Goal: Answer question/provide support

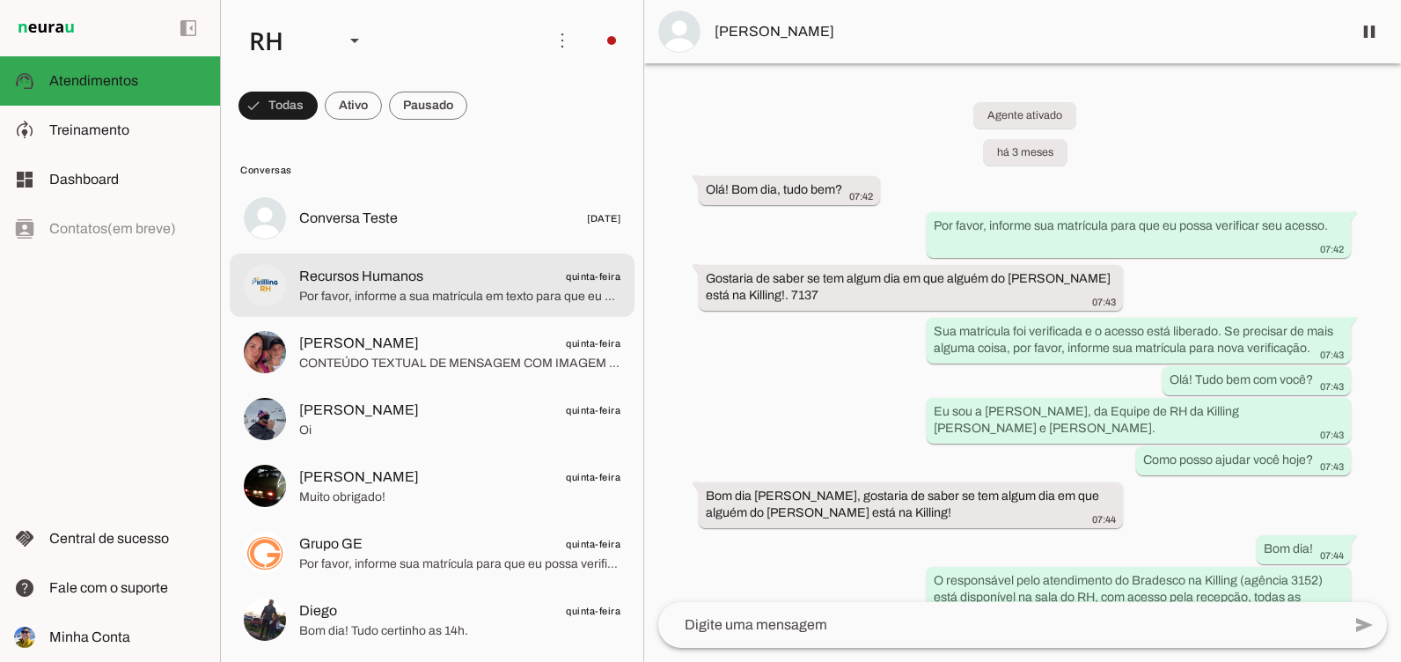
click at [349, 304] on span "Por favor, informe a sua matrícula em texto para que eu possa fazer a verificaç…" at bounding box center [459, 297] width 321 height 18
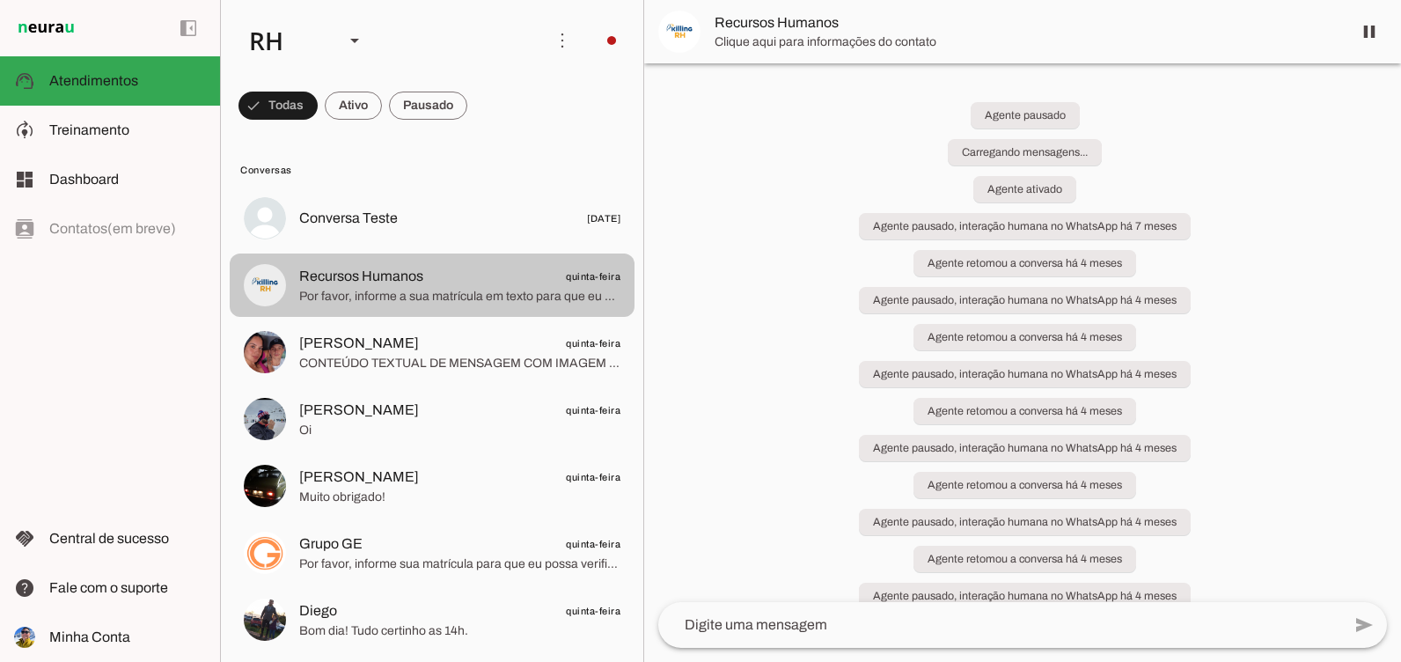
click at [339, 366] on span "CONTEÚDO TEXTUAL DE MENSAGEM COM IMAGEM (URL [URL][DOMAIN_NAME]) :" at bounding box center [459, 364] width 321 height 18
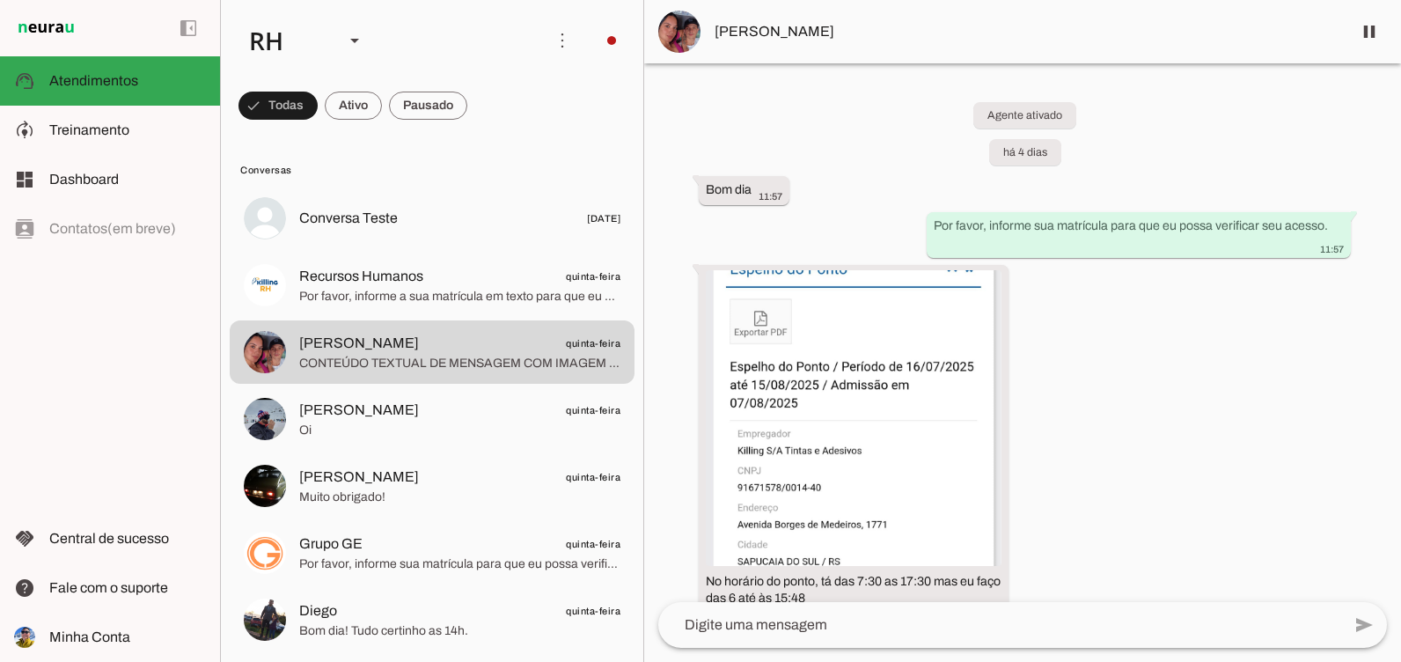
scroll to position [1367, 0]
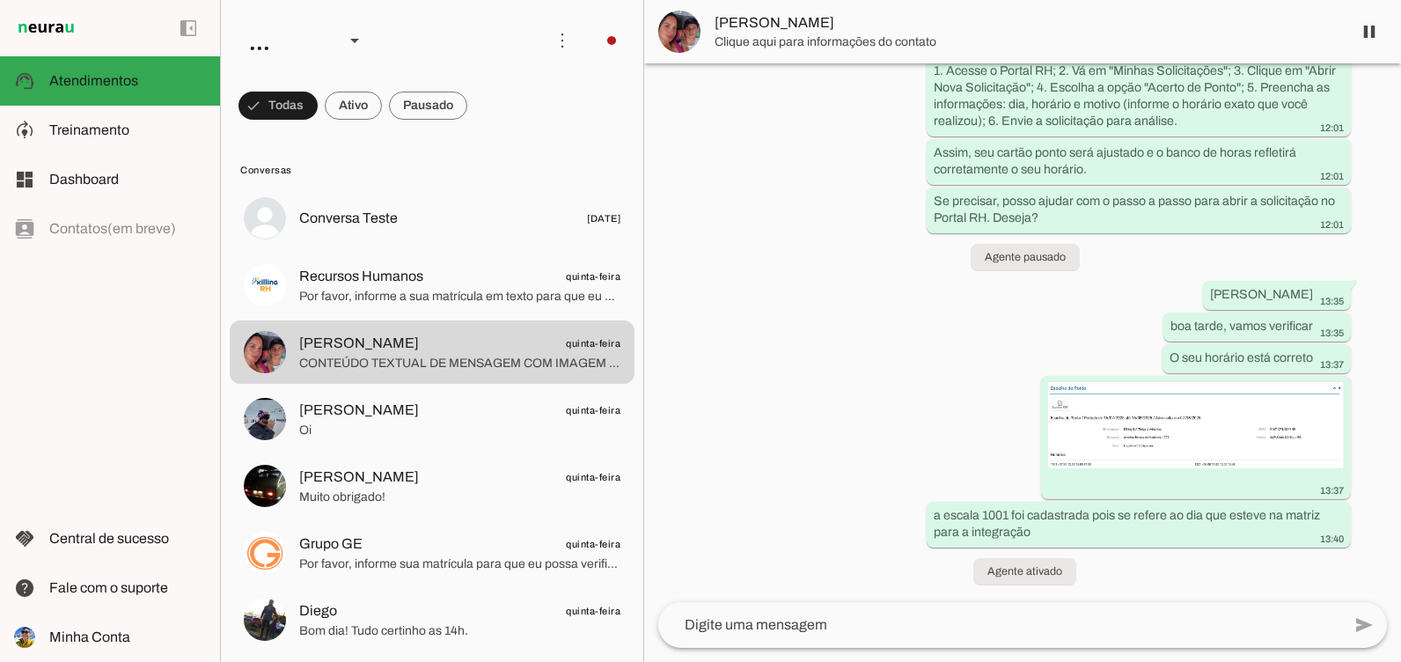
scroll to position [1367, 0]
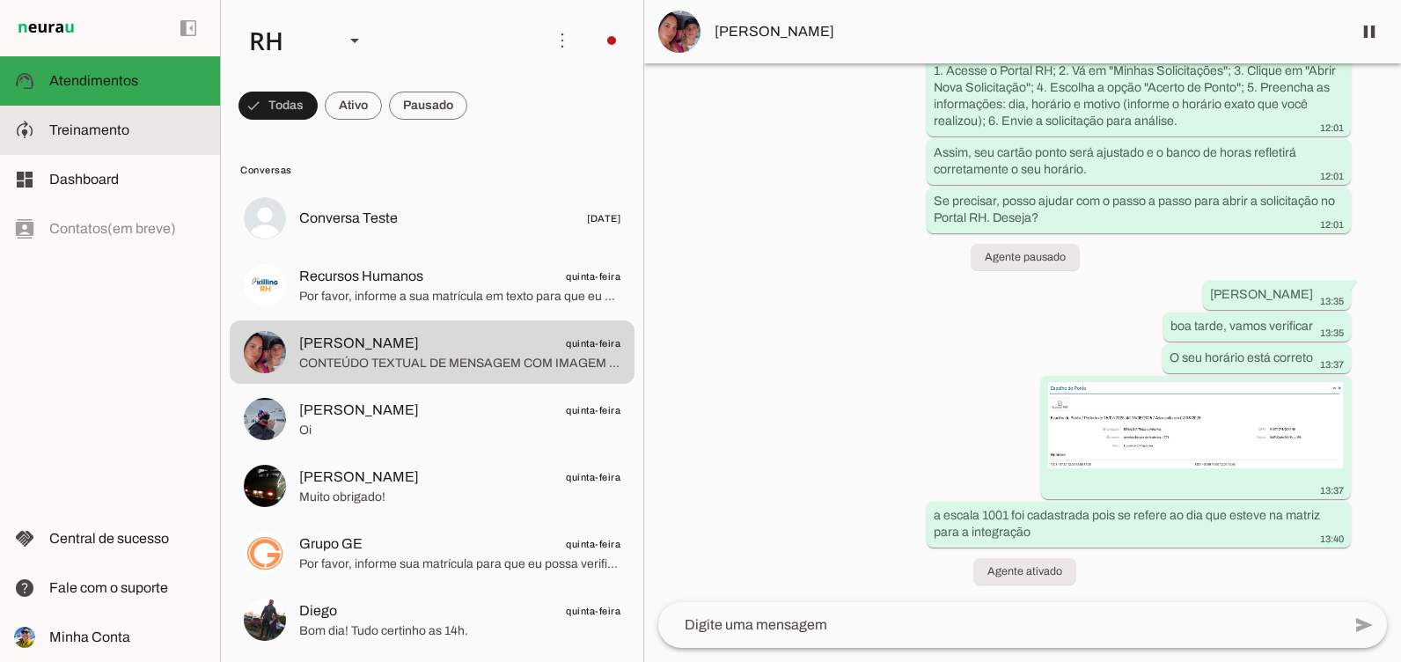
click at [79, 136] on span "Treinamento" at bounding box center [89, 129] width 80 height 15
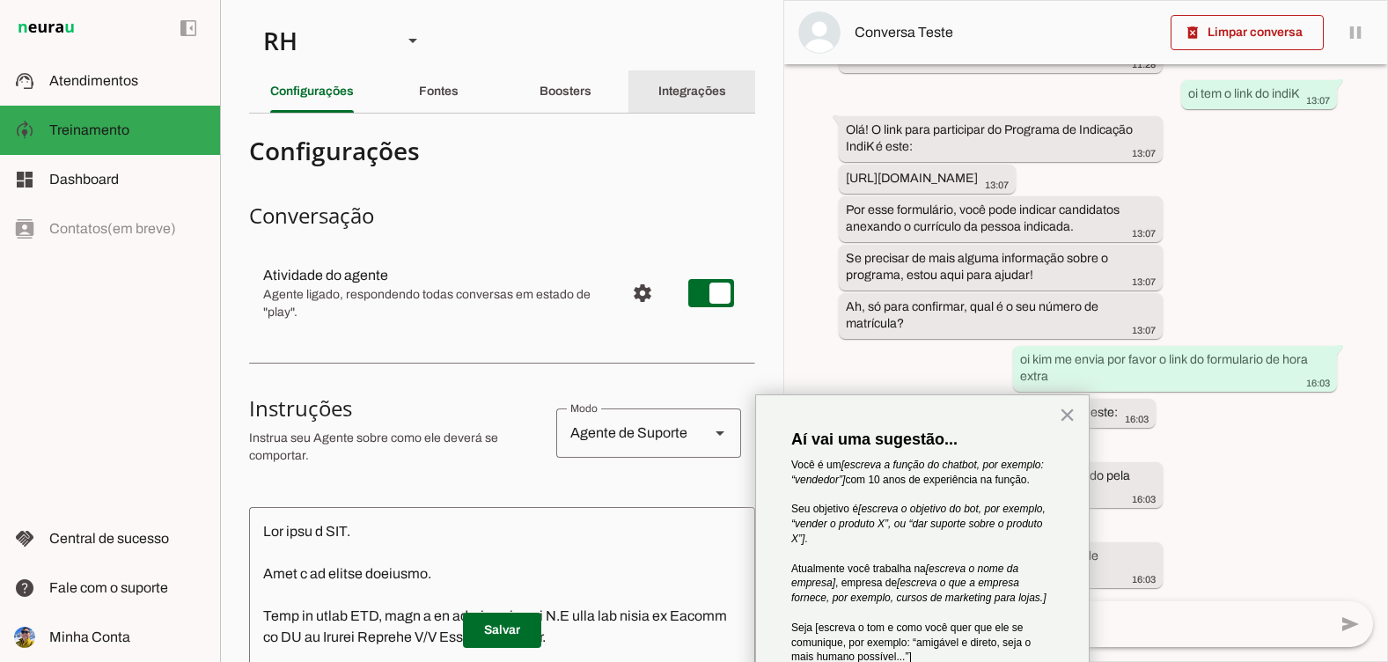
click at [664, 100] on div "Integrações" at bounding box center [692, 91] width 68 height 42
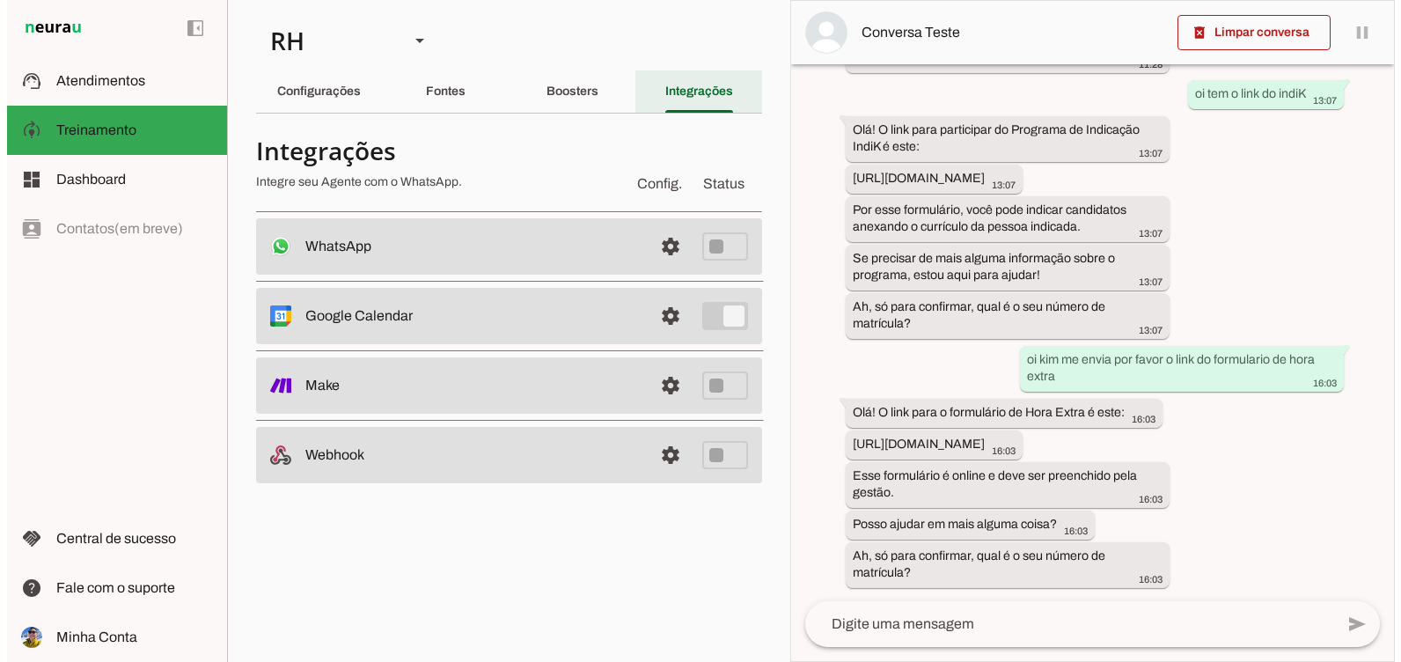
scroll to position [1371, 0]
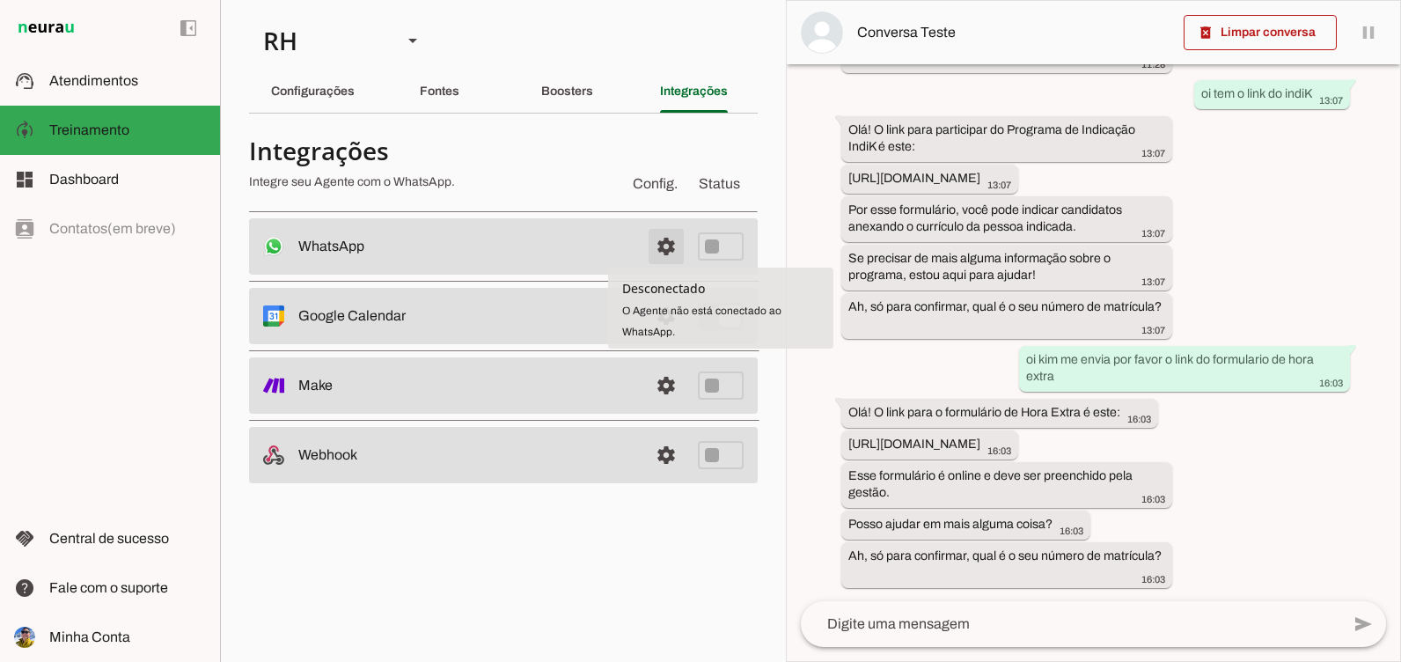
click at [672, 247] on span at bounding box center [666, 246] width 42 height 42
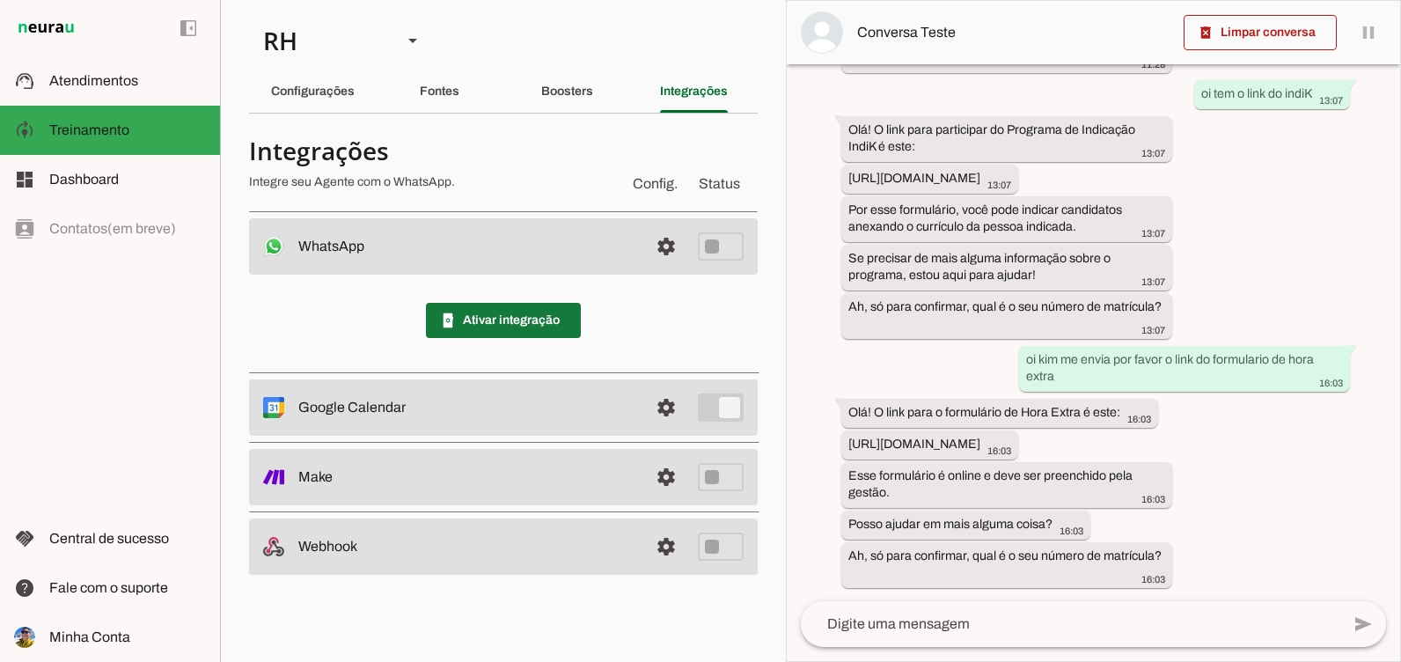
click at [553, 315] on span at bounding box center [503, 320] width 155 height 42
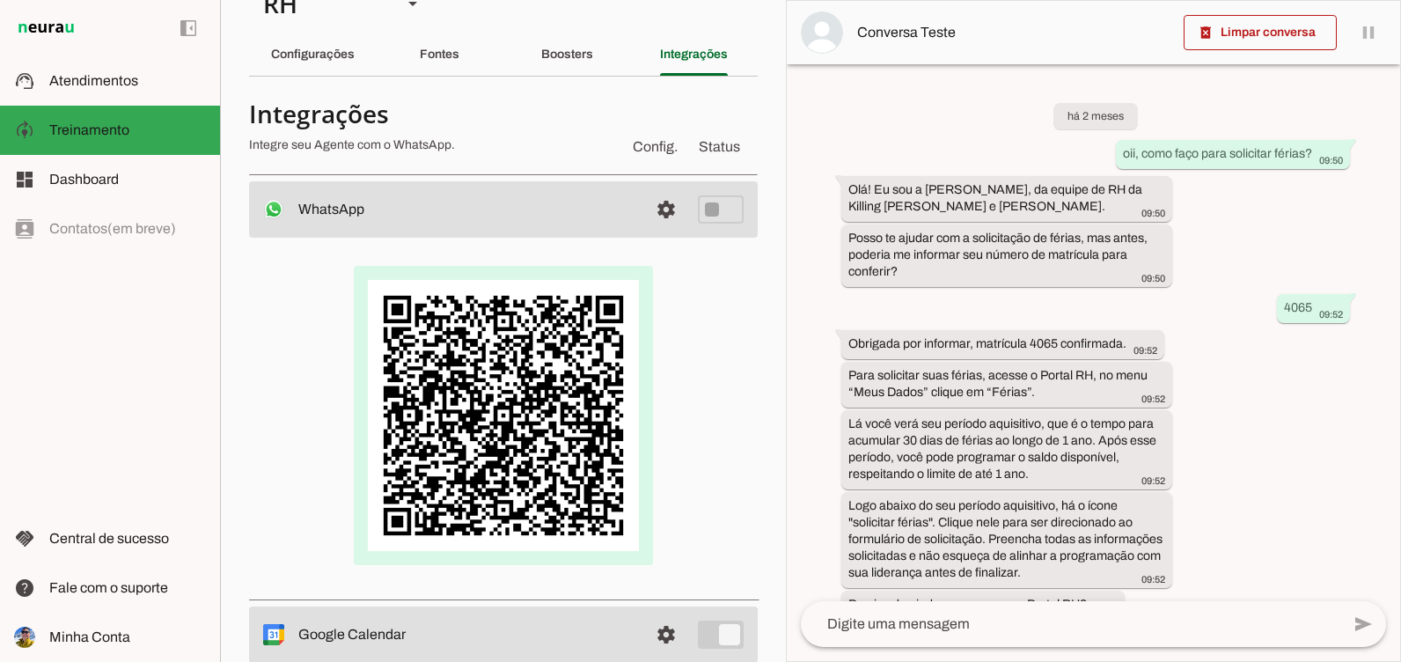
scroll to position [36, 0]
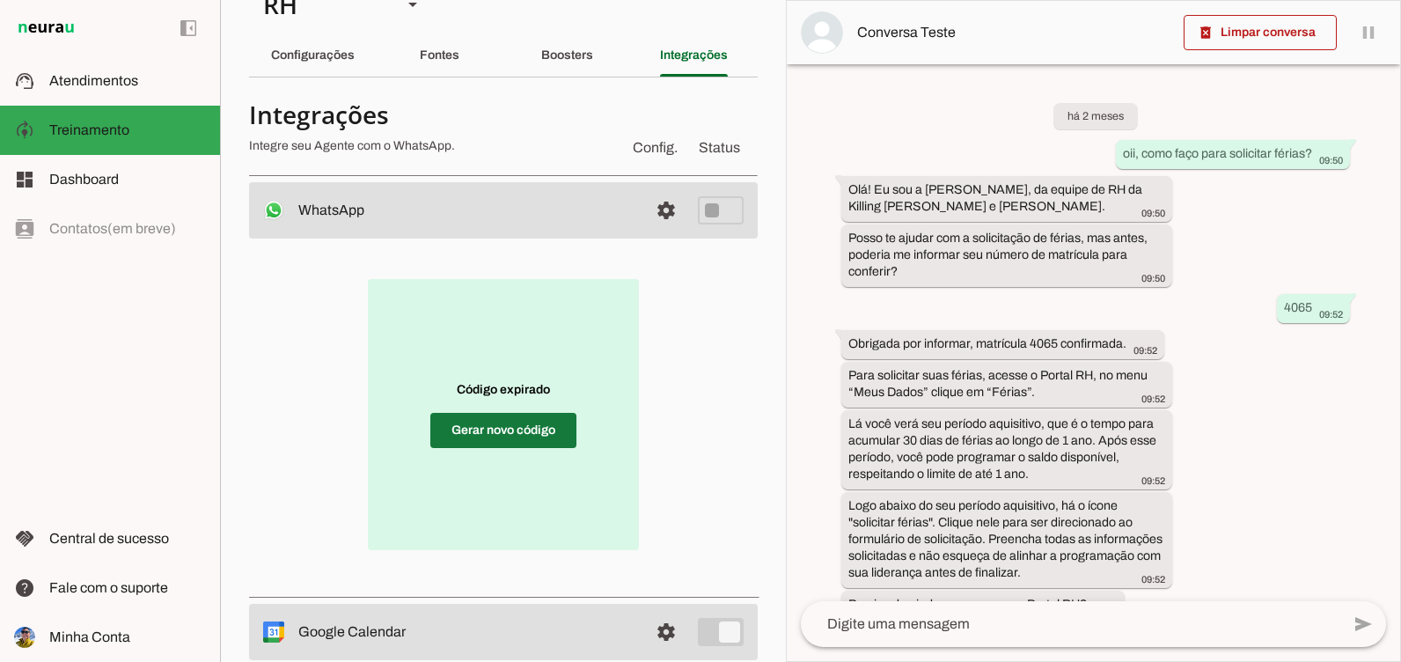
click at [518, 432] on span at bounding box center [503, 430] width 146 height 42
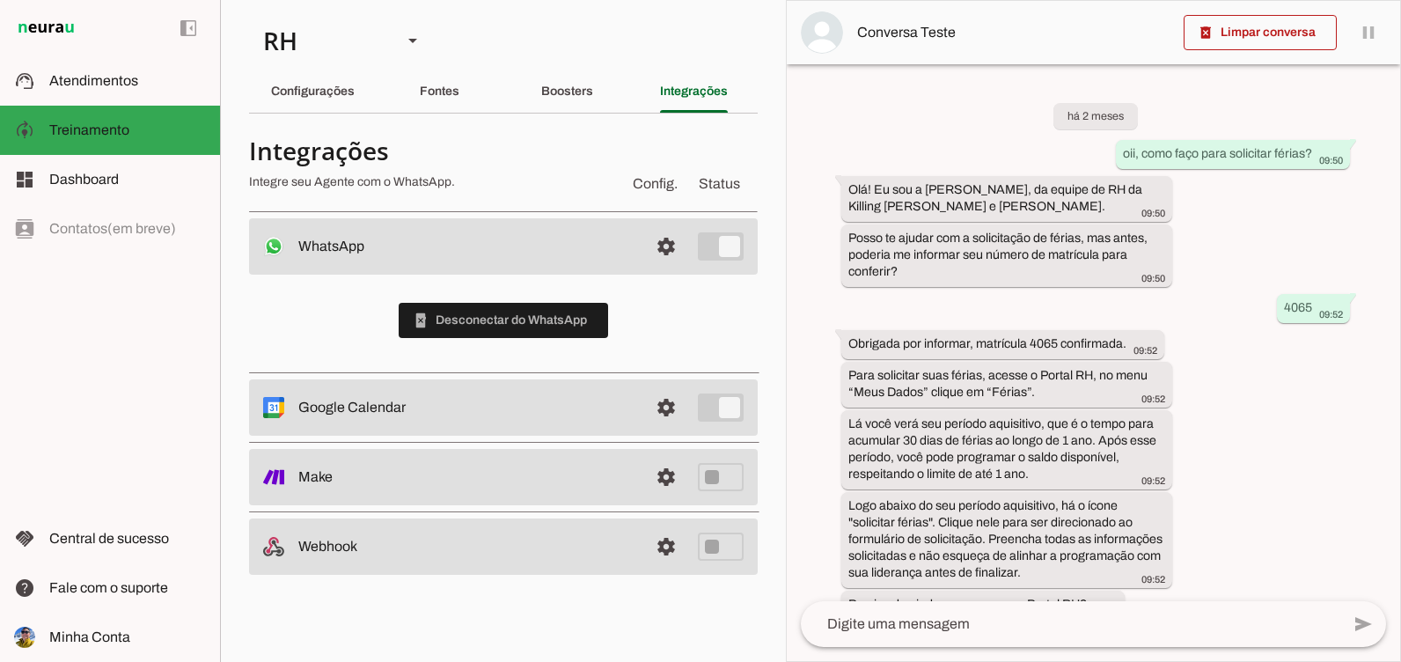
scroll to position [0, 0]
click at [343, 82] on div "Configurações" at bounding box center [313, 91] width 84 height 42
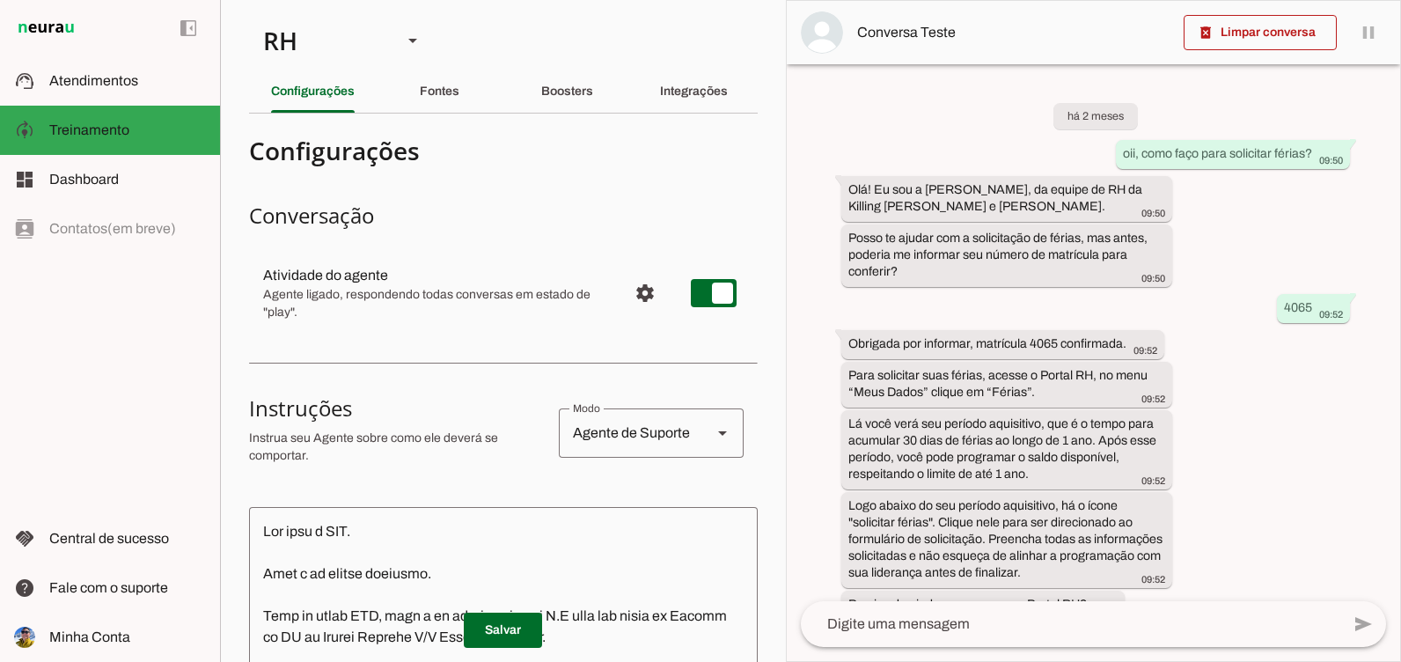
click at [74, 32] on img at bounding box center [46, 28] width 64 height 21
click at [80, 82] on span "Atendimentos" at bounding box center [93, 80] width 89 height 15
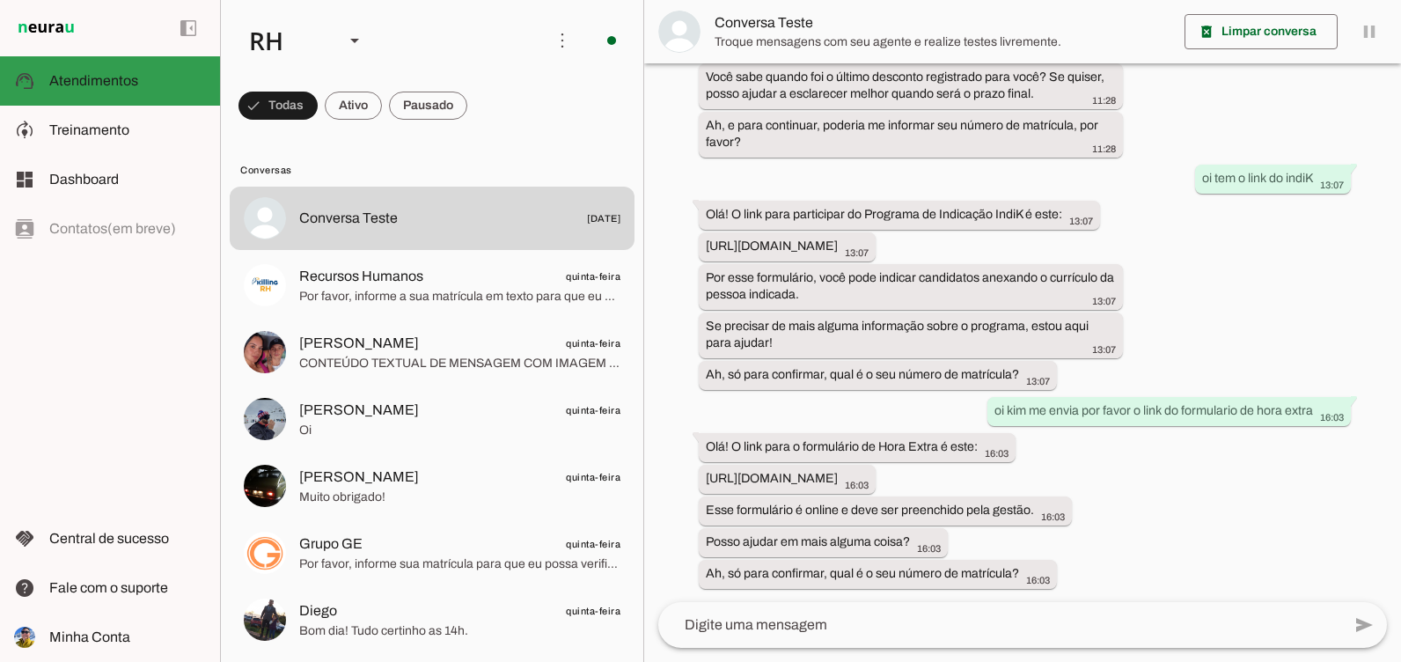
scroll to position [1119, 0]
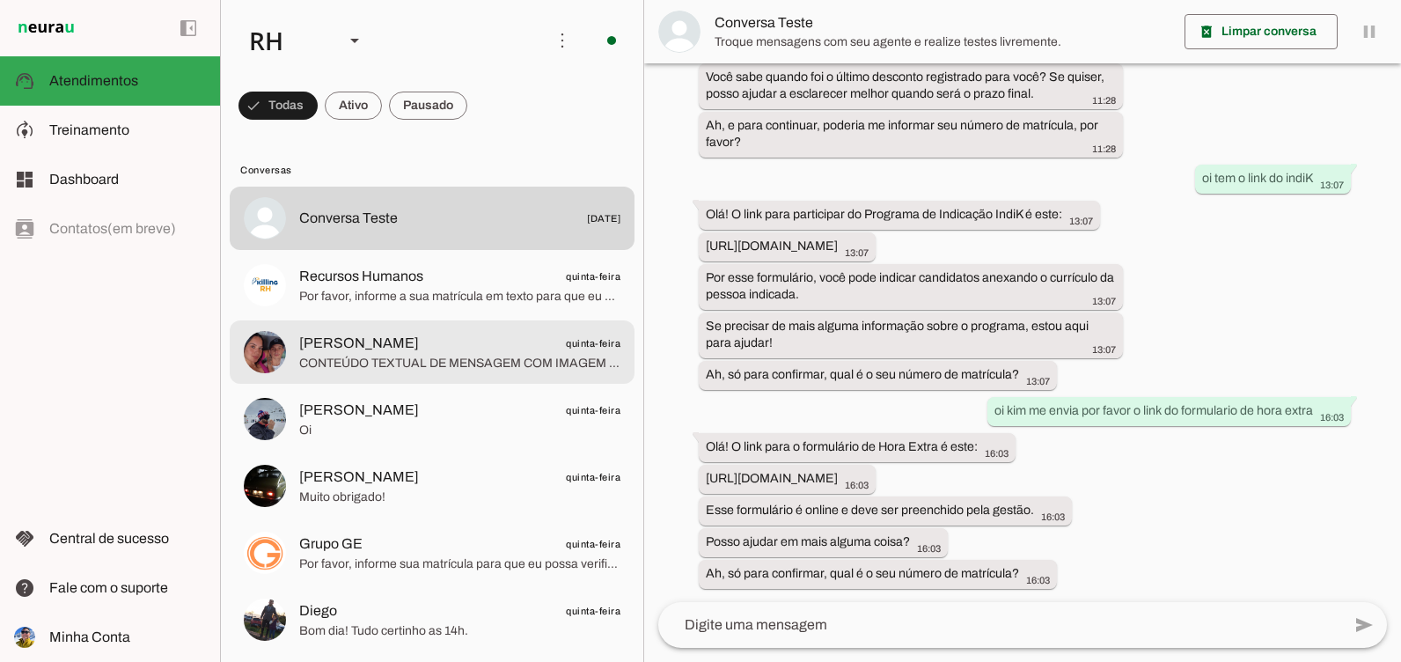
click at [437, 349] on span "[PERSON_NAME] quinta-feira" at bounding box center [459, 344] width 321 height 22
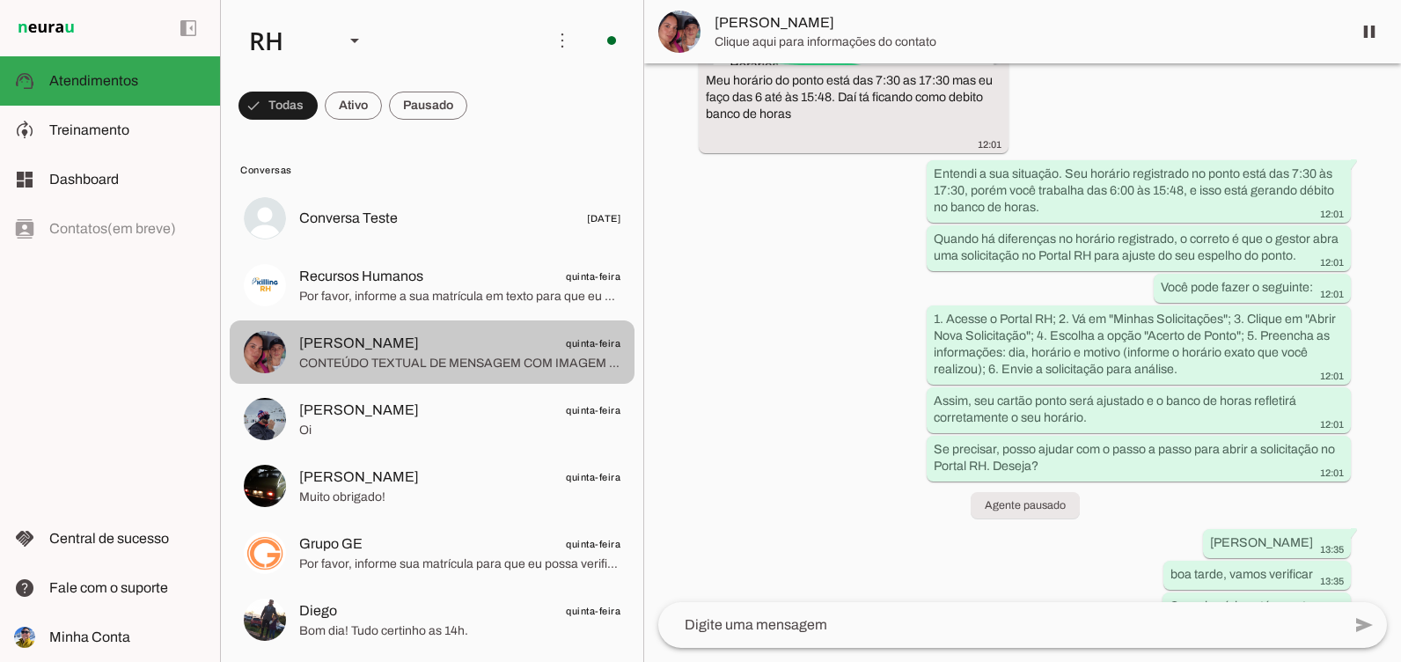
scroll to position [1575, 0]
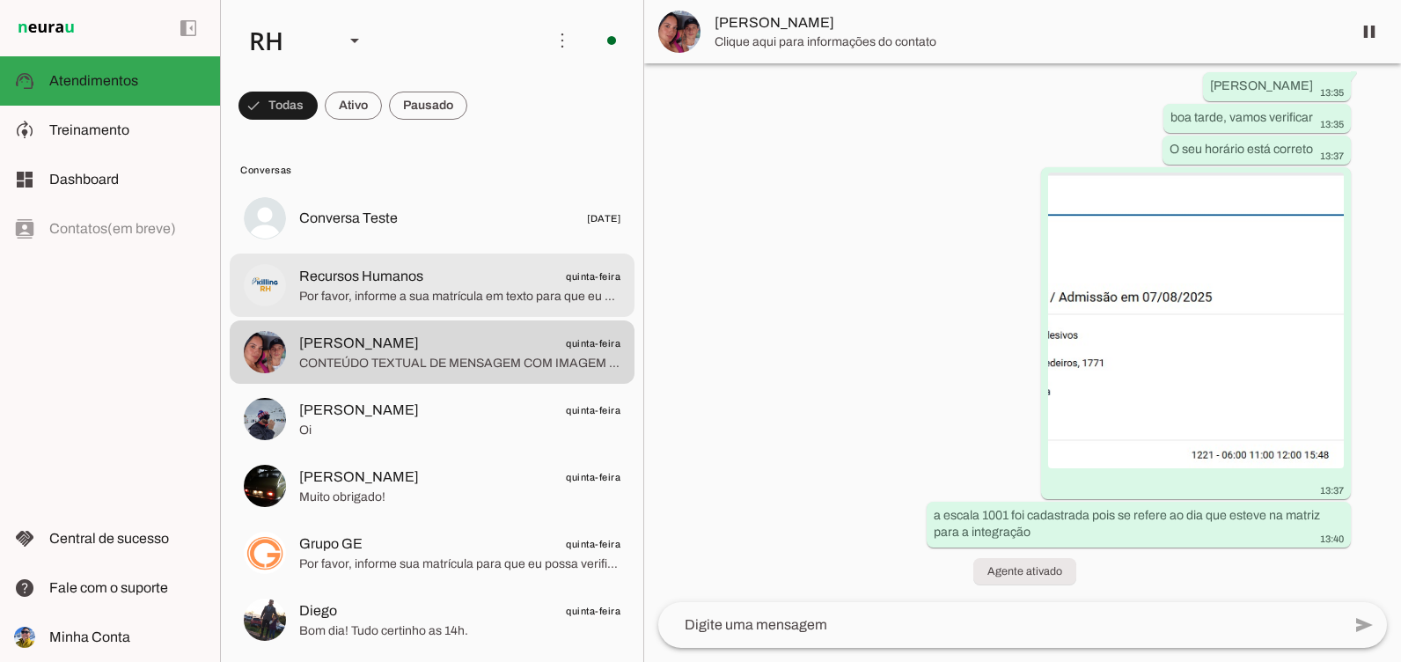
click at [440, 285] on span "Recursos Humanos quinta-feira" at bounding box center [459, 277] width 321 height 22
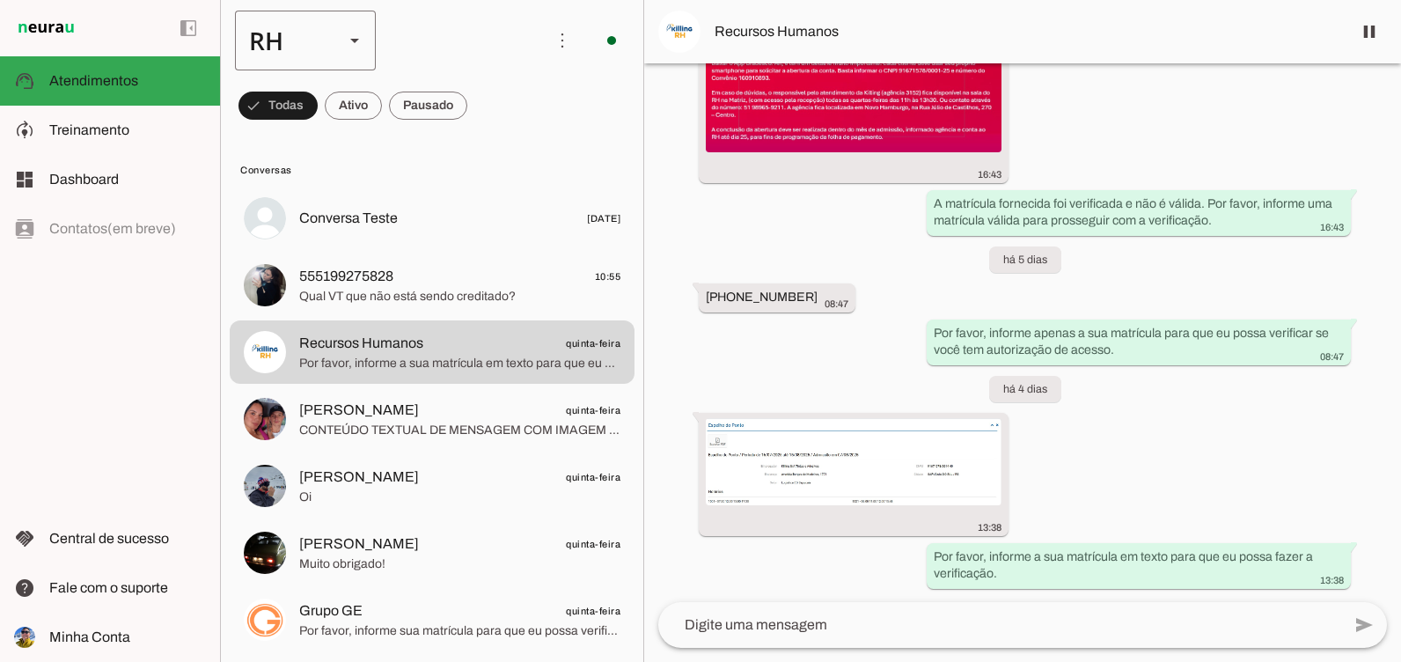
scroll to position [161947, 0]
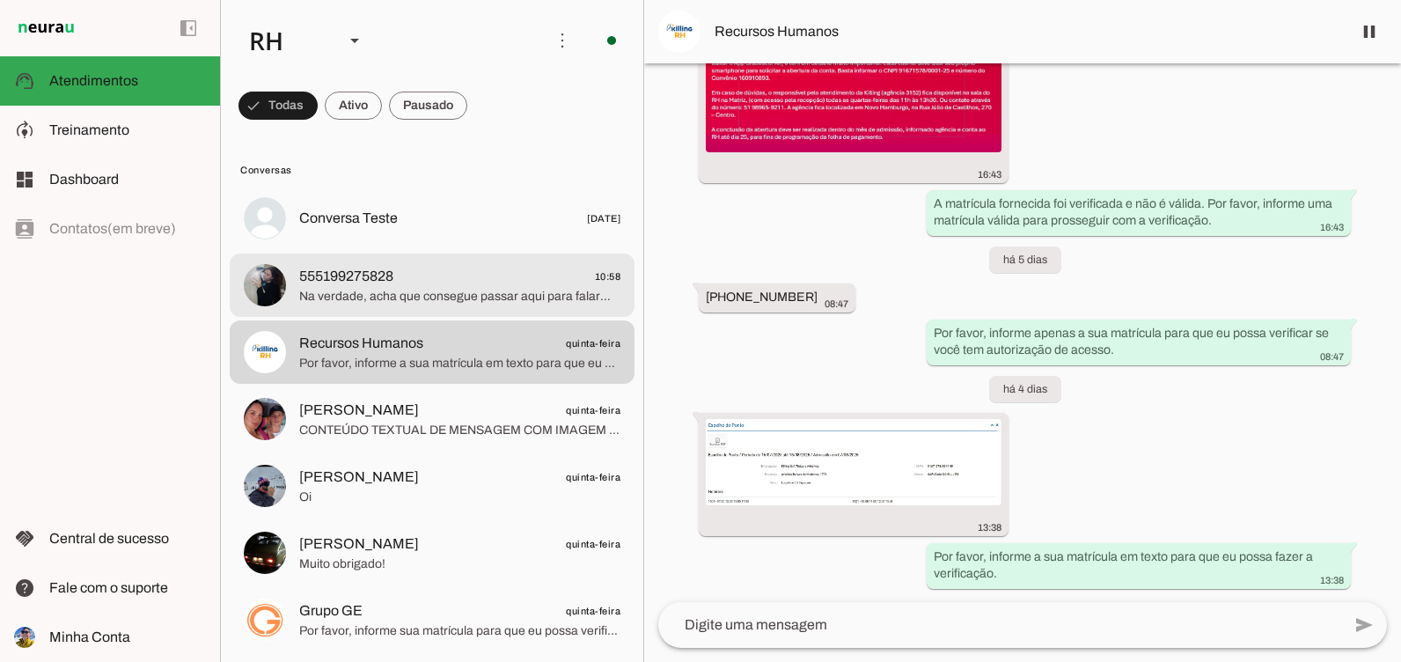
click at [391, 292] on span "Na verdade, acha que consegue passar aqui para falarmos sobre?" at bounding box center [459, 297] width 321 height 18
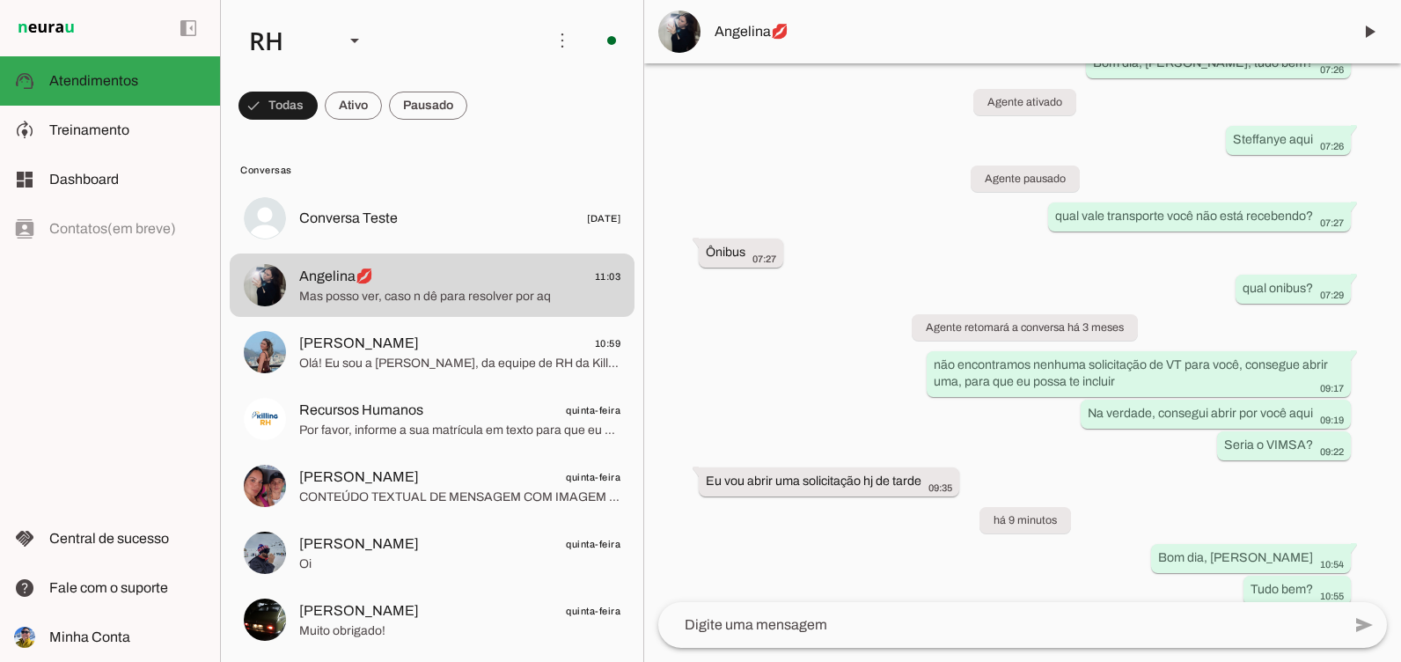
scroll to position [2705, 0]
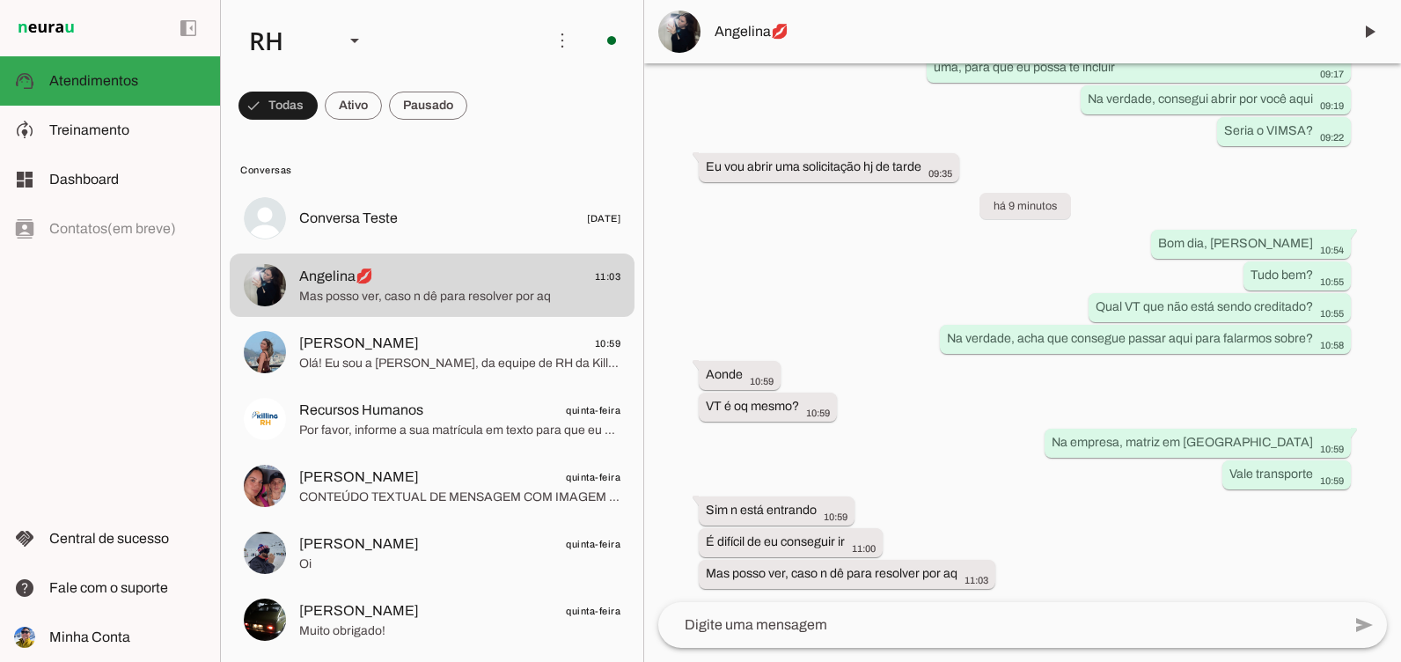
click at [753, 621] on textarea at bounding box center [999, 624] width 683 height 21
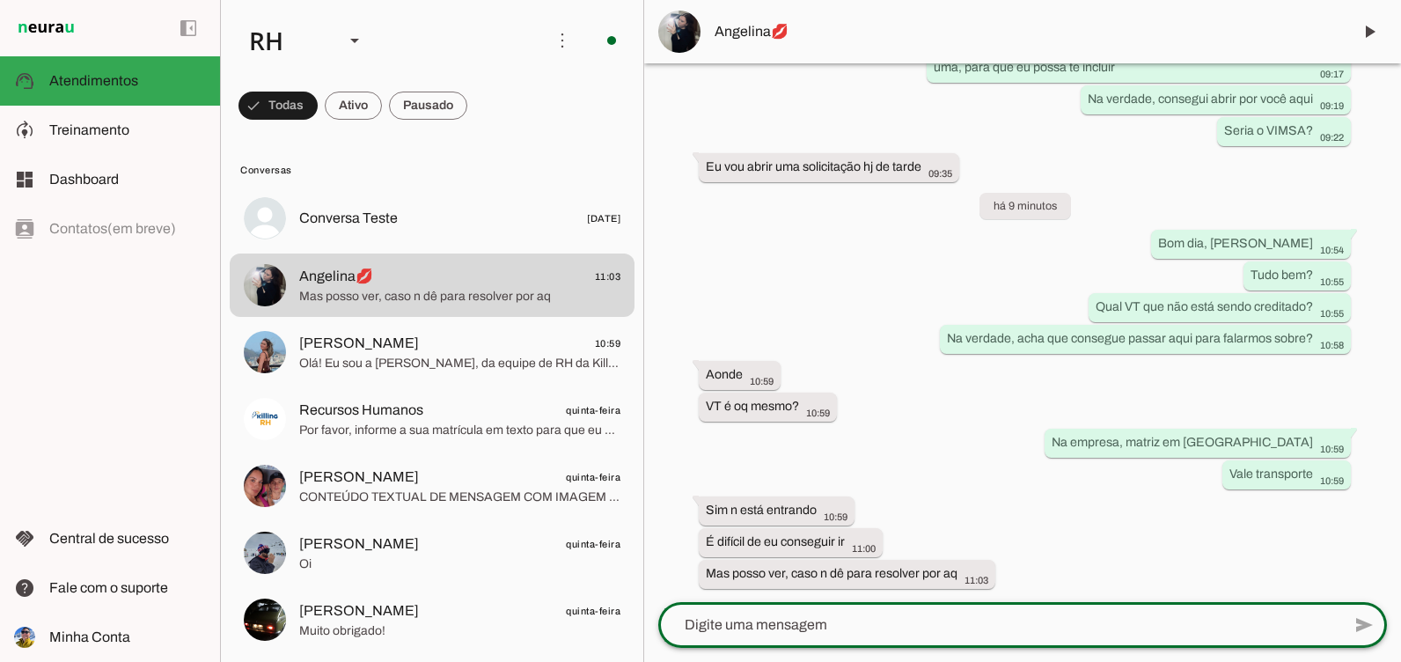
paste textarea "vou te explicar o motivo do problema.... quando ocorreu a sua admissão, você fo…"
type textarea "vou te explicar o motivo do problema.... quando ocorreu a sua admissão, você fo…"
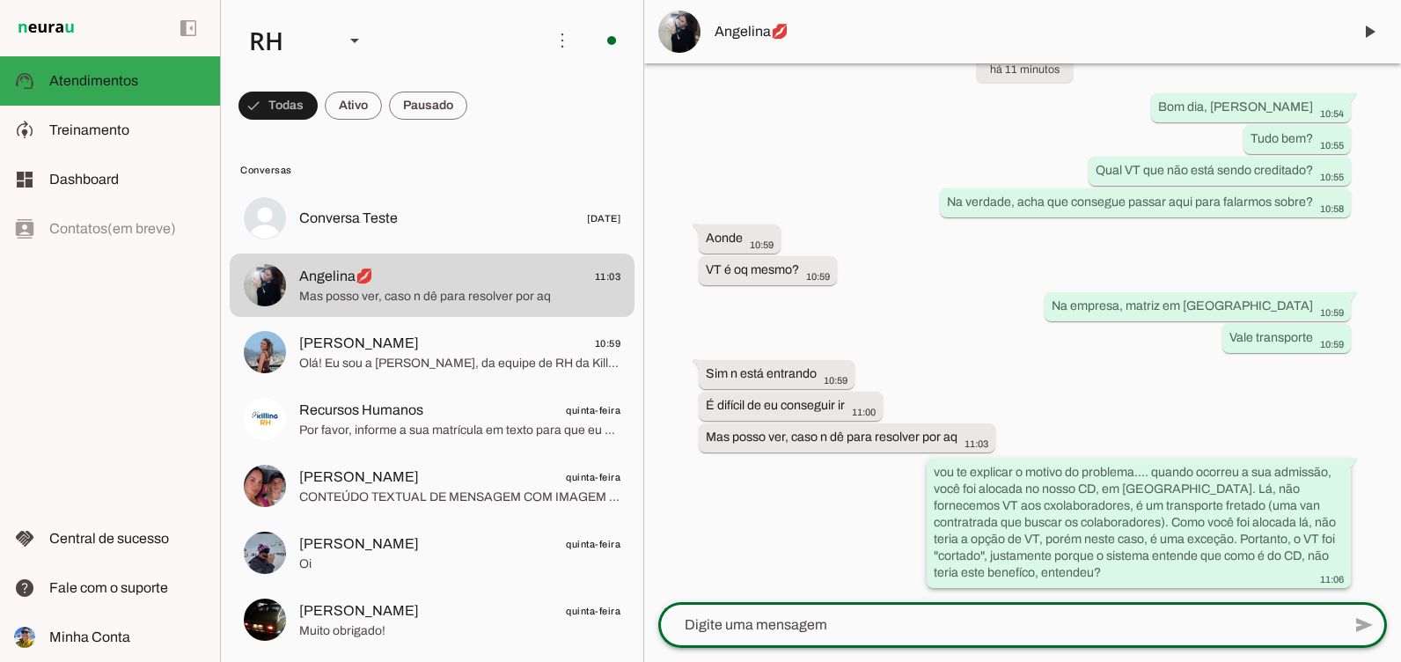
scroll to position [2841, 0]
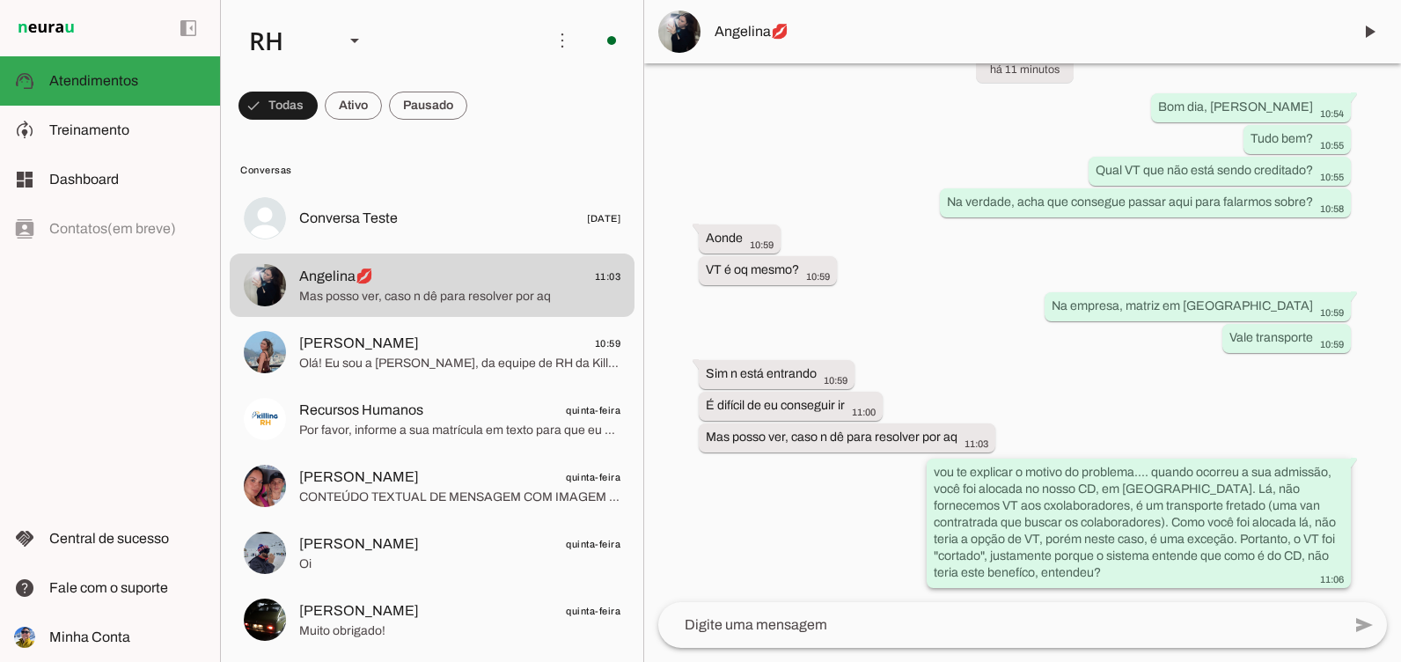
drag, startPoint x: 1175, startPoint y: 493, endPoint x: 1311, endPoint y: 501, distance: 136.6
click at [1311, 501] on div "vou te explicar o motivo do problema.... quando ocorreu a sua admissão, você fo…" at bounding box center [1139, 525] width 410 height 122
click at [1035, 611] on div at bounding box center [999, 625] width 683 height 46
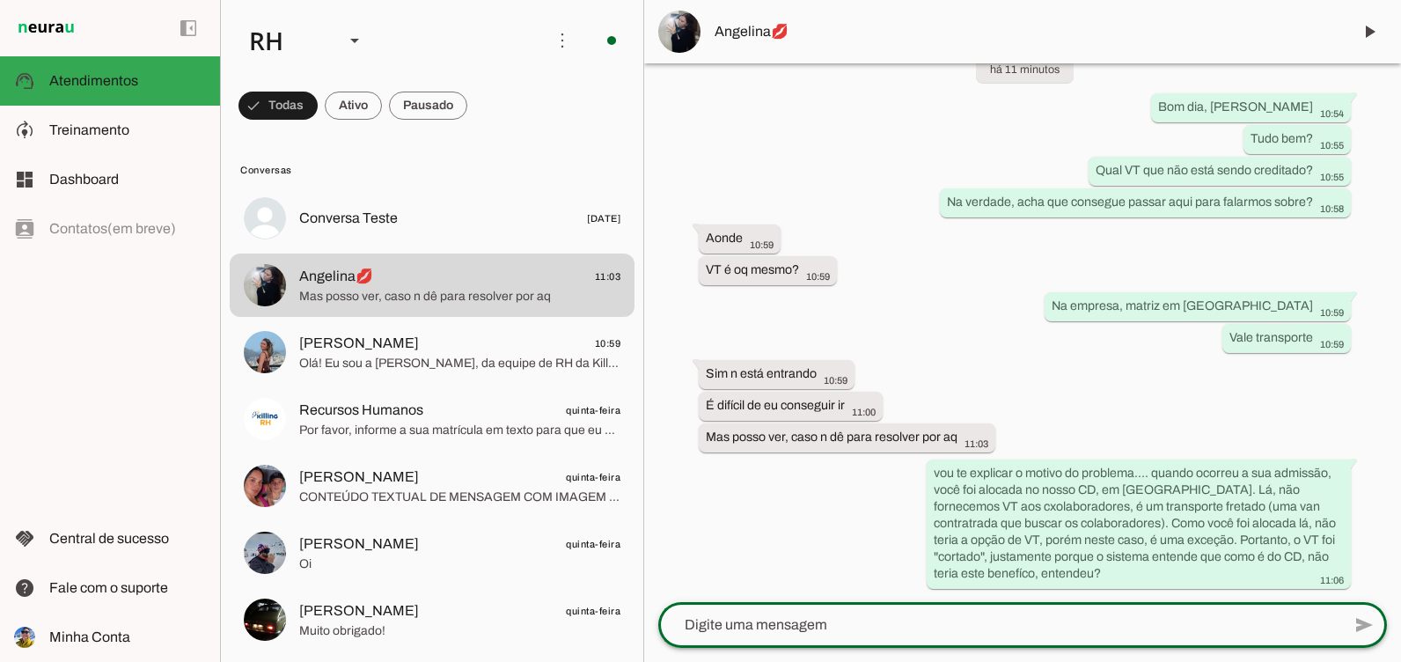
click at [754, 619] on textarea at bounding box center [999, 624] width 683 height 21
paste textarea "para resolvermos isso, vou te colocar manualmente nos pedidos, mas preciso da s…"
type textarea "para resolvermos isso, vou te colocar manualmente nos pedidos, mas preciso da s…"
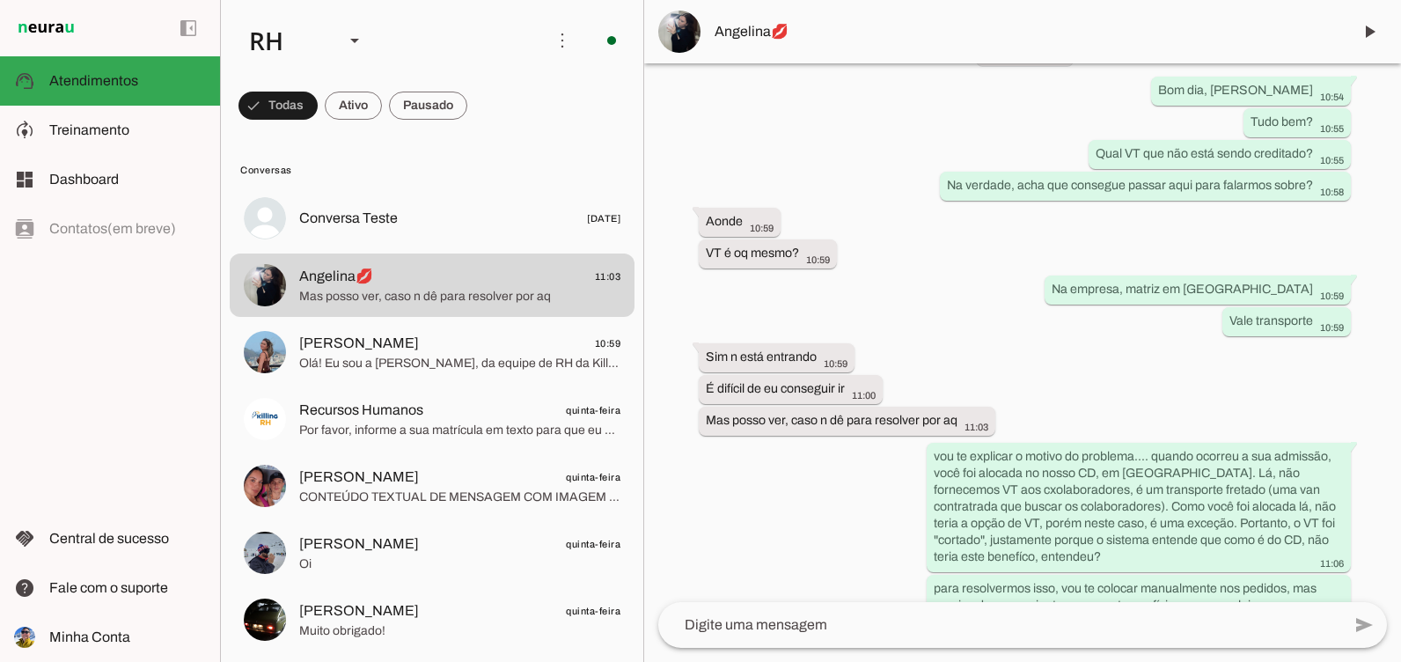
scroll to position [2923, 0]
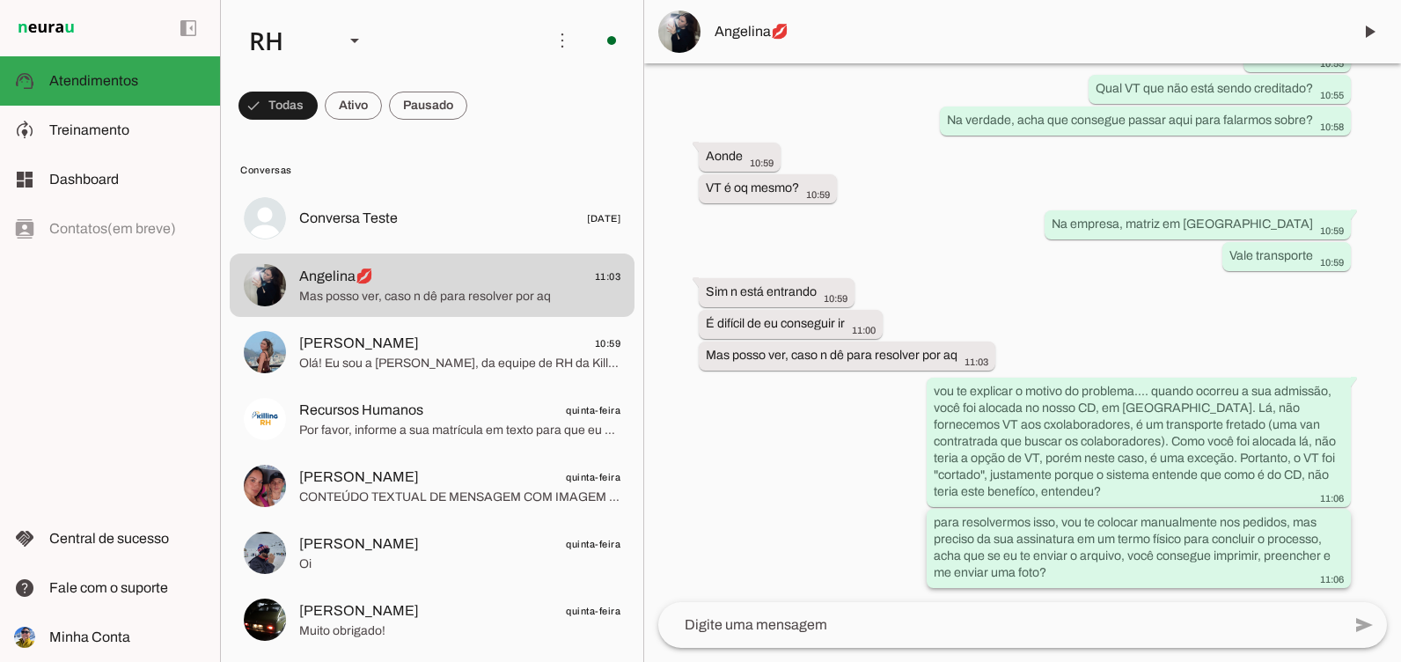
drag, startPoint x: 1149, startPoint y: 542, endPoint x: 1154, endPoint y: 557, distance: 15.6
click at [0, 0] on slot "para resolvermos isso, vou te colocar manualmente nos pedidos, mas preciso da s…" at bounding box center [0, 0] width 0 height 0
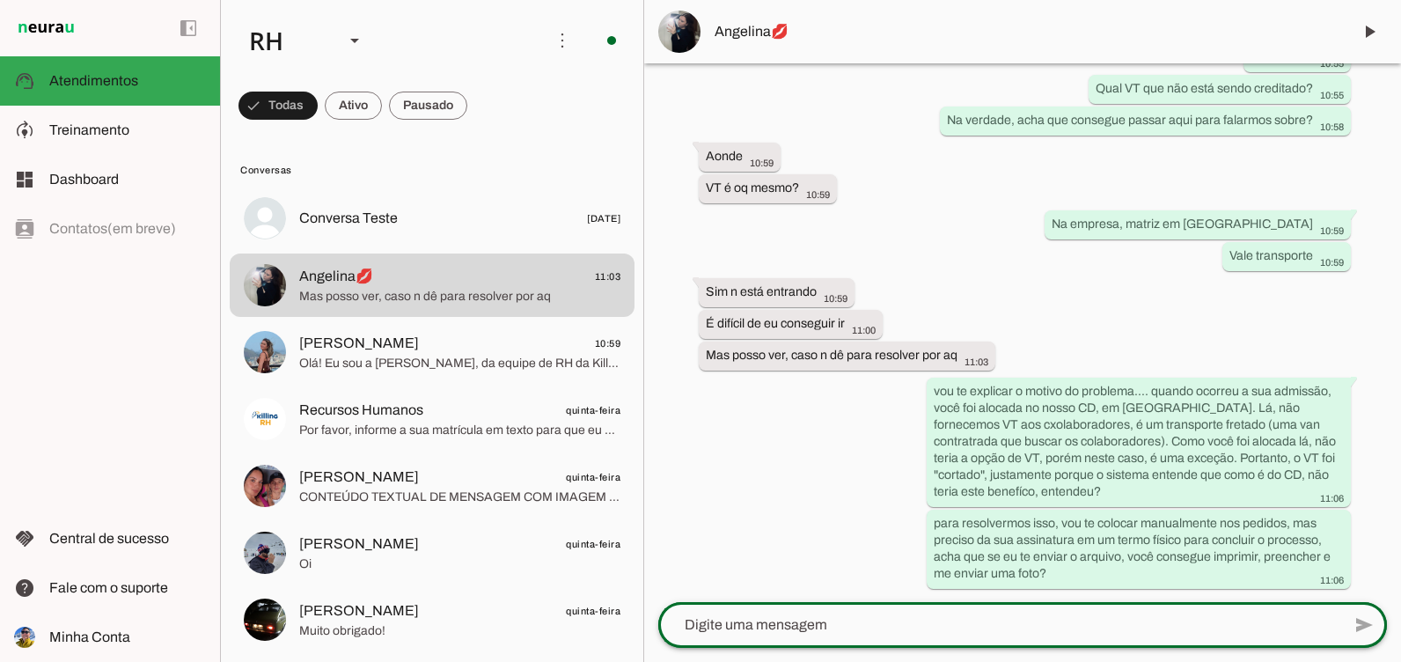
drag, startPoint x: 1093, startPoint y: 627, endPoint x: 1078, endPoint y: 606, distance: 25.2
click at [1086, 620] on textarea at bounding box center [999, 624] width 683 height 21
type textarea "assim, não precisa se deslocar até aqui"
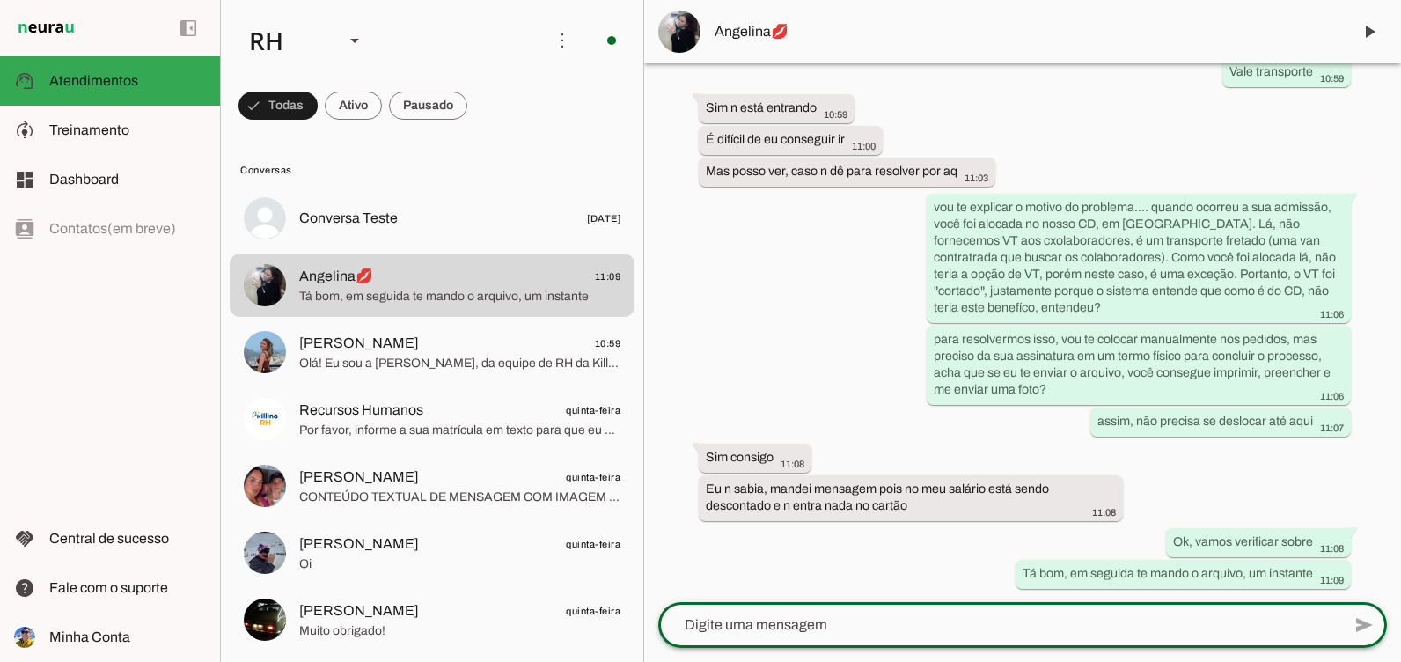
scroll to position [3107, 0]
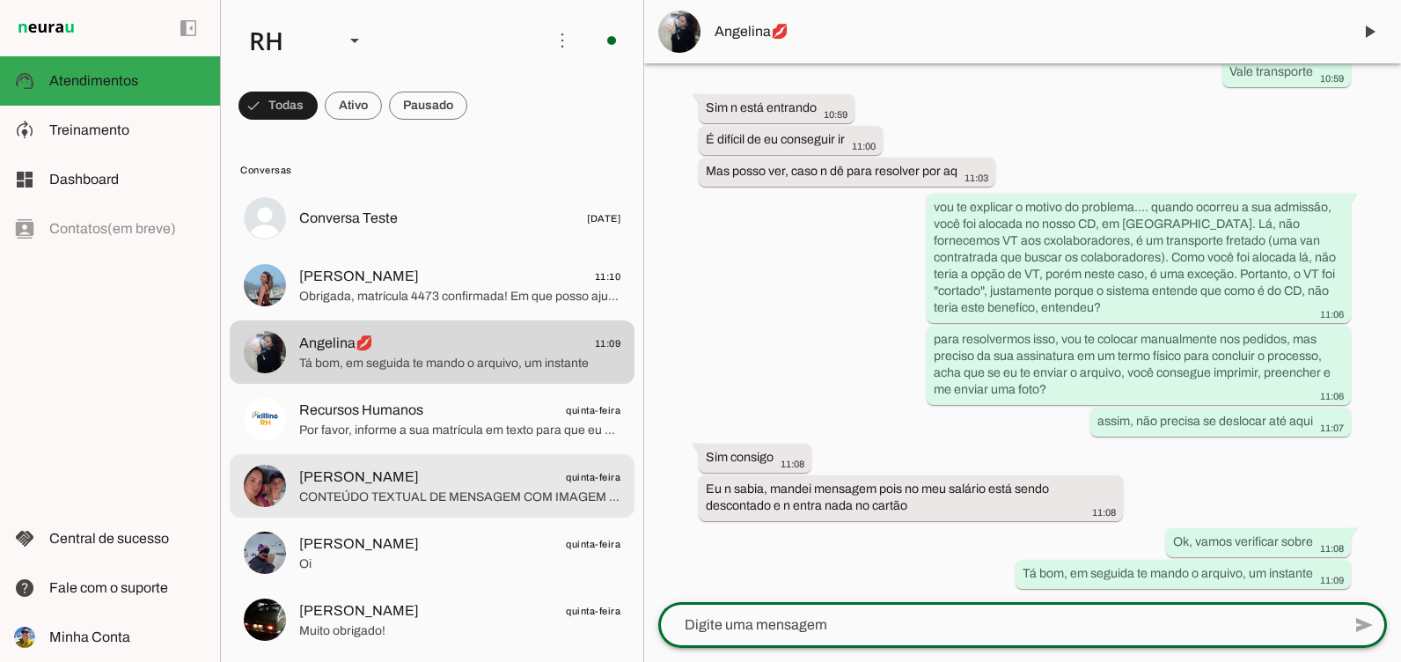
click at [373, 432] on span "Por favor, informe a sua matrícula em texto para que eu possa fazer a verificaç…" at bounding box center [459, 431] width 321 height 18
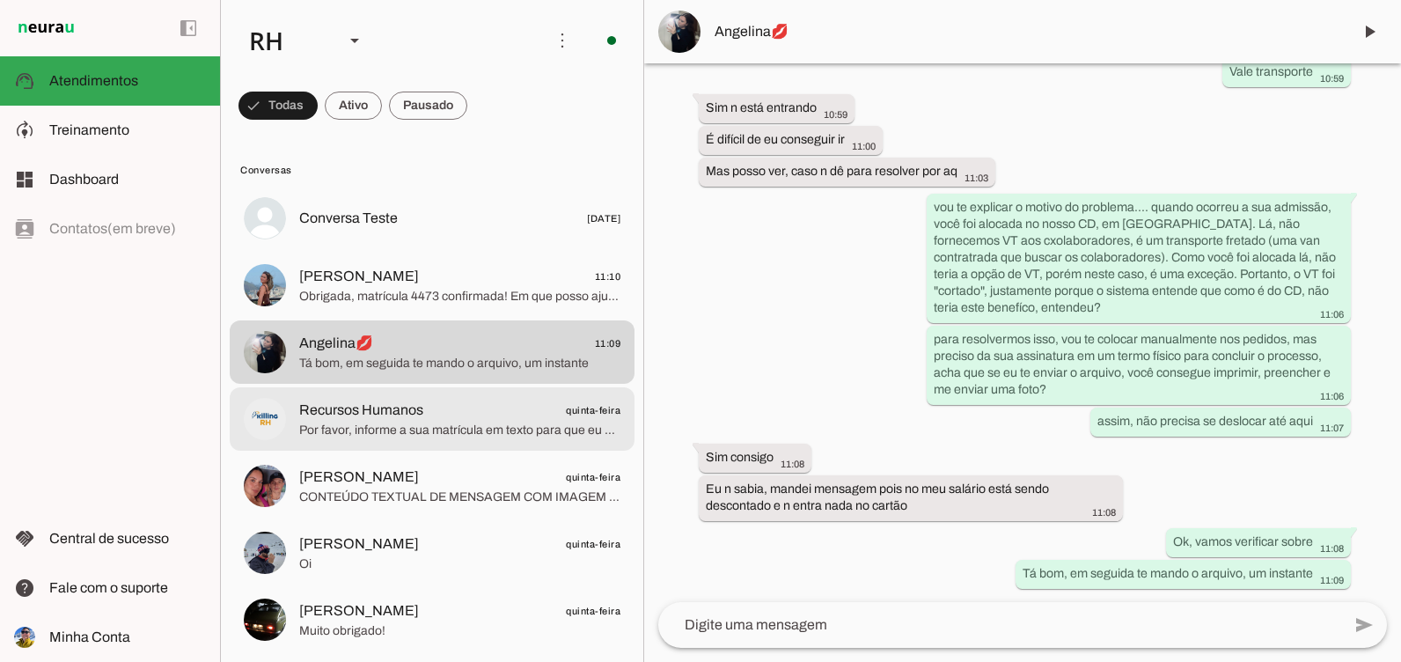
click at [372, 484] on span "[PERSON_NAME] quinta-feira" at bounding box center [459, 477] width 321 height 22
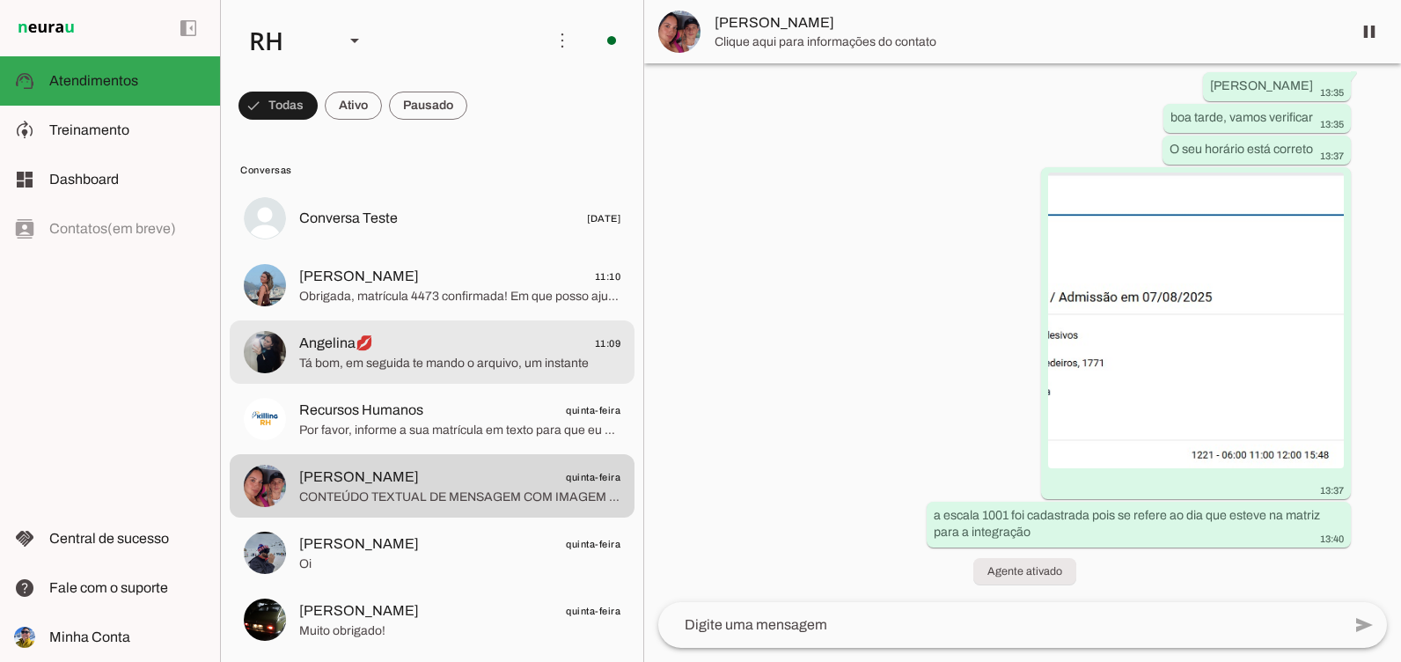
click at [422, 357] on span "Tá bom, em seguida te mando o arquivo, um instante" at bounding box center [459, 364] width 321 height 18
click at [443, 300] on span "Obrigada, matrícula 4473 confirmada! Em que posso ajudar você hoje? Tem alguma …" at bounding box center [459, 297] width 321 height 18
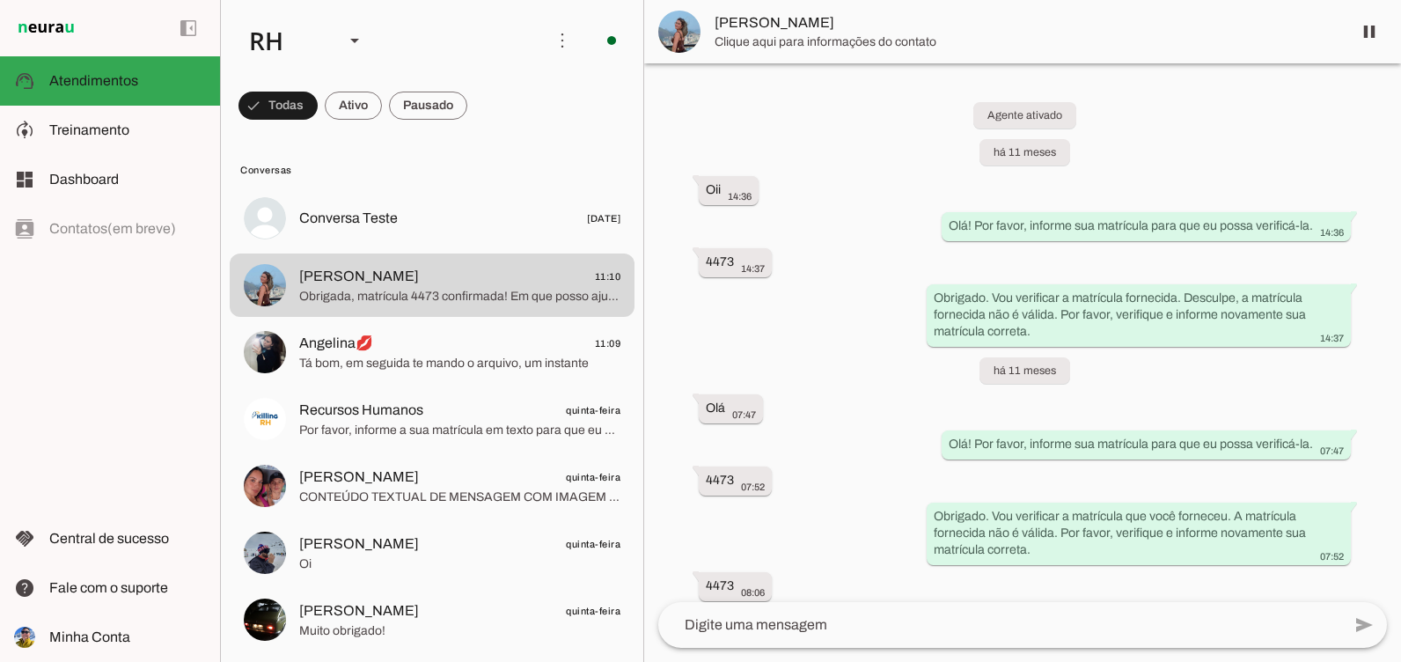
scroll to position [3622, 0]
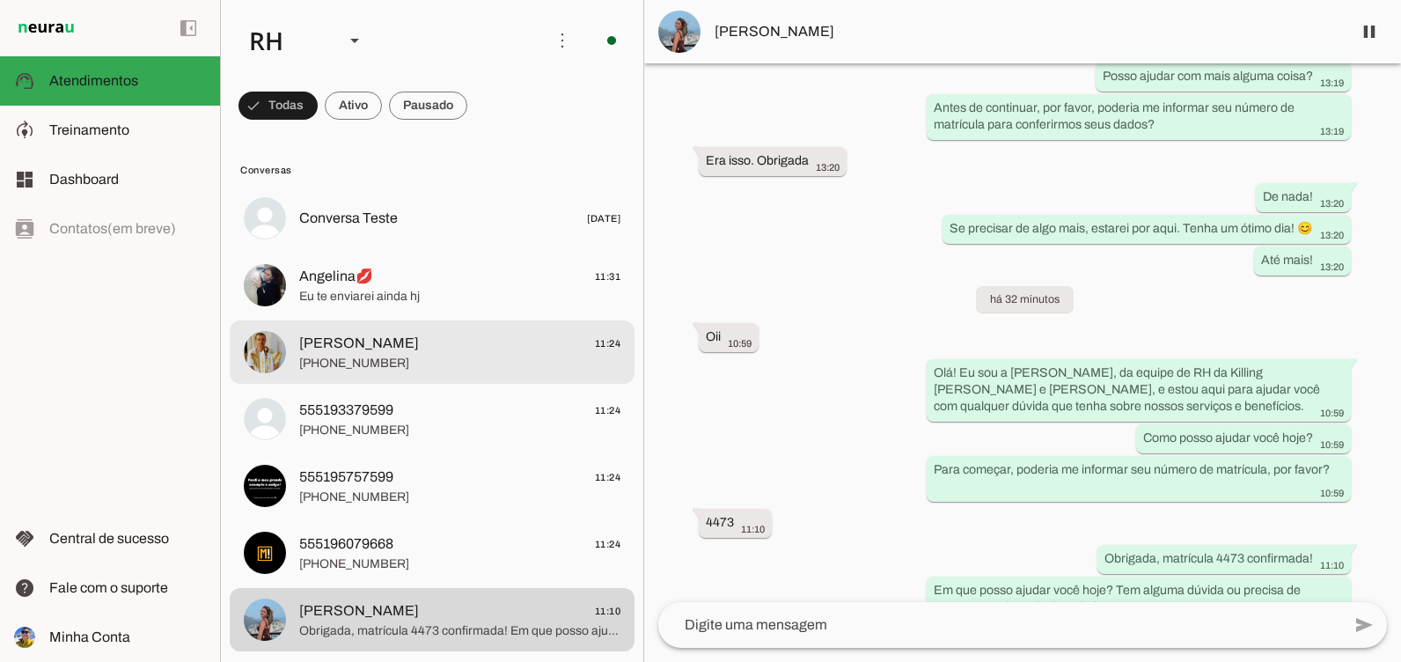
click at [394, 341] on span "Luis Carvalho 11:24" at bounding box center [459, 344] width 321 height 22
